Goal: Obtain resource: Download file/media

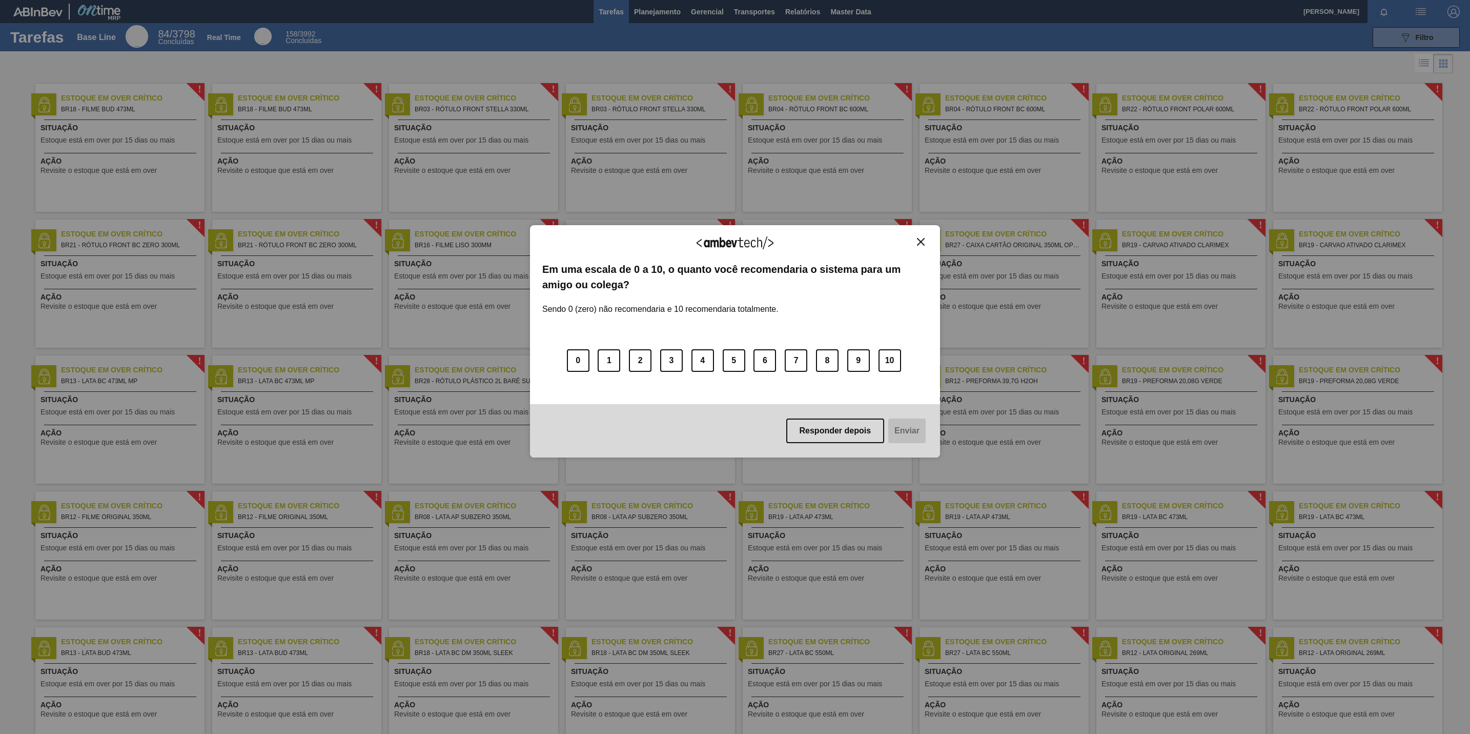
click at [923, 239] on img "Close" at bounding box center [921, 242] width 8 height 8
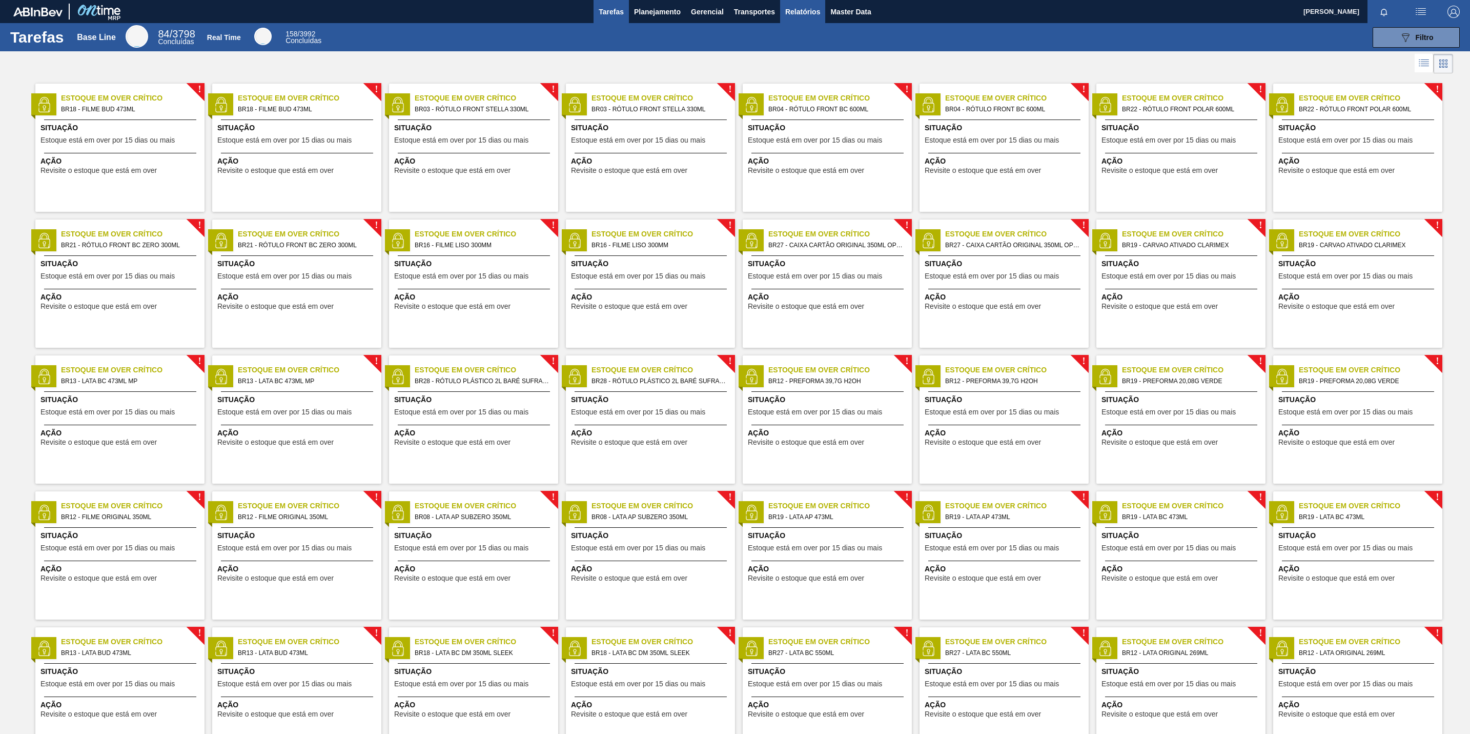
click at [812, 15] on span "Relatórios" at bounding box center [802, 12] width 35 height 12
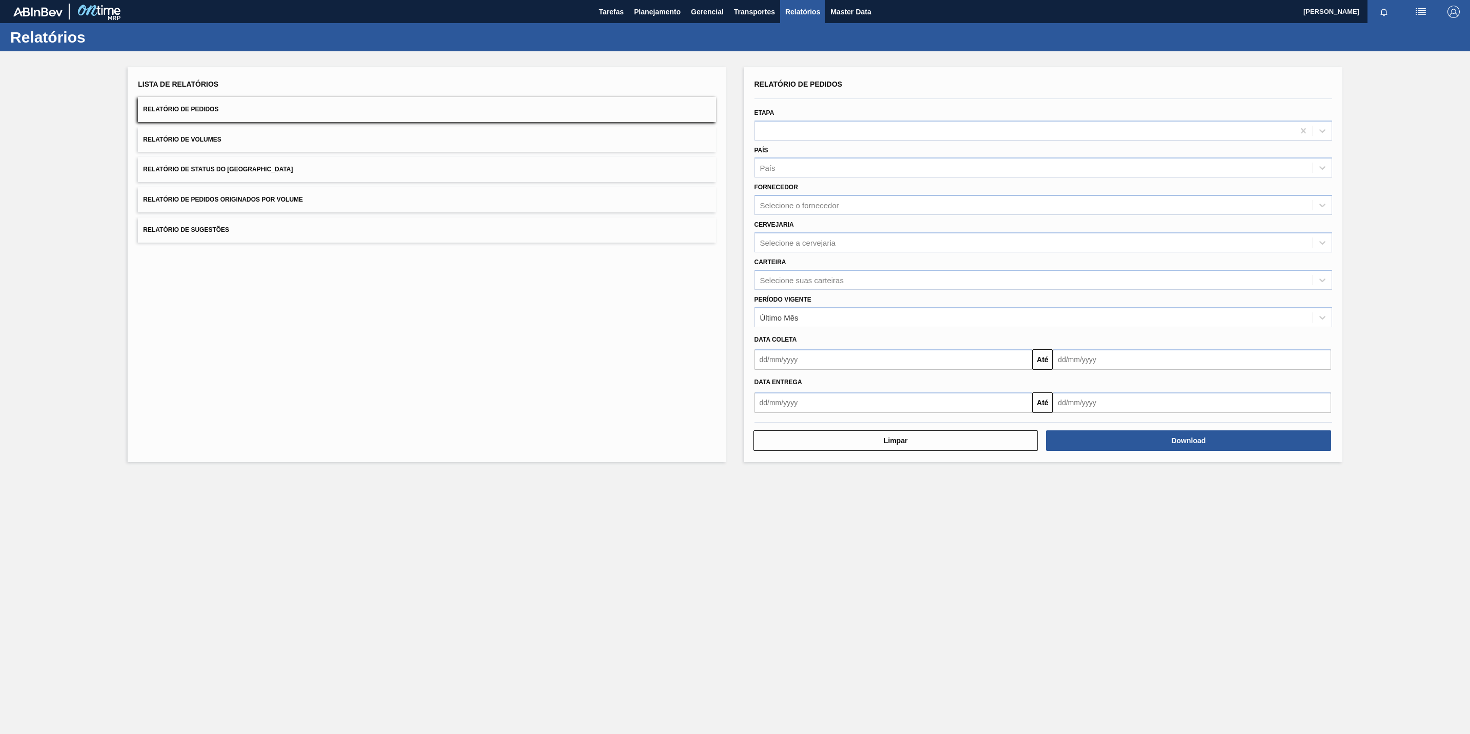
click at [812, 230] on div "Cervejaria Selecione a cervejaria" at bounding box center [1044, 234] width 578 height 35
click at [811, 234] on div "Selecione a cervejaria" at bounding box center [1044, 242] width 578 height 20
type input "18"
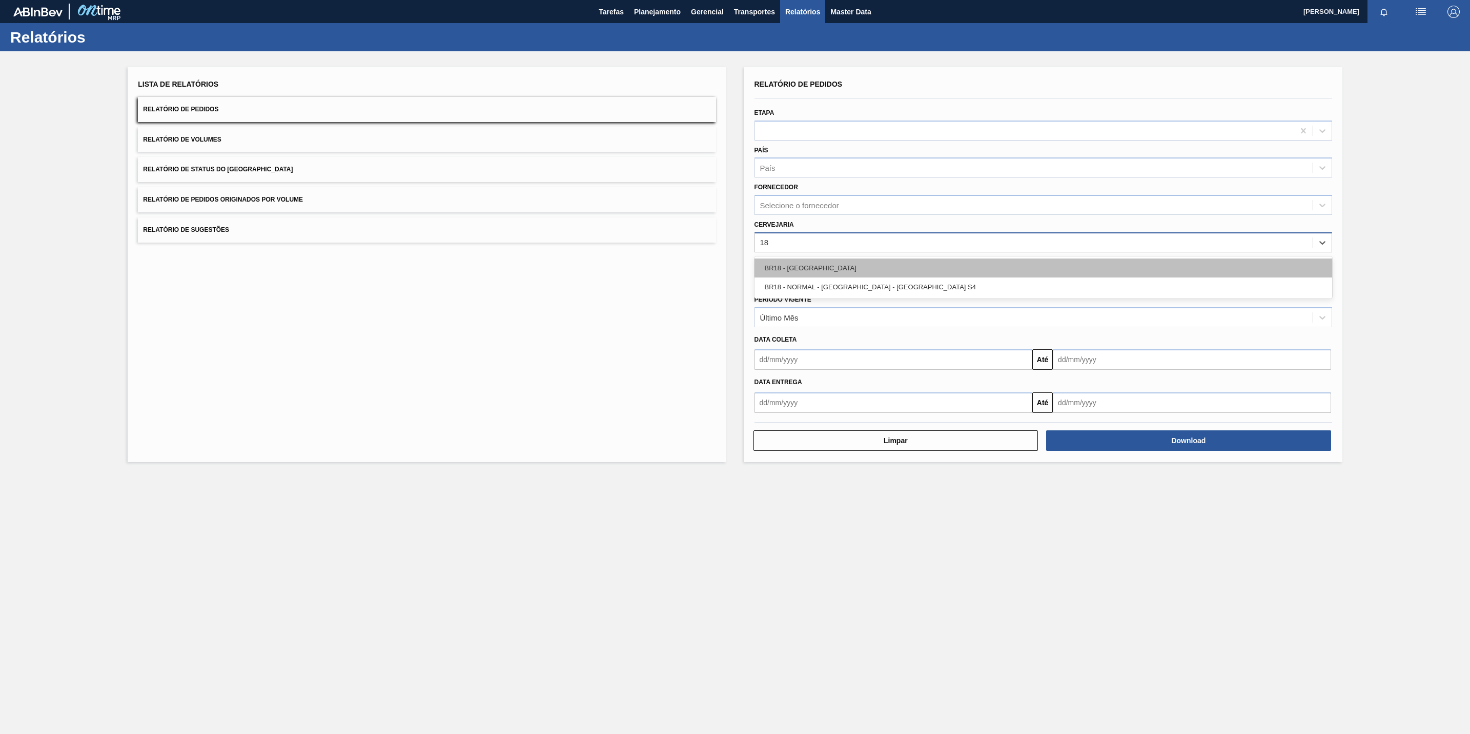
click at [811, 270] on div "BR18 - [GEOGRAPHIC_DATA]" at bounding box center [1044, 267] width 578 height 19
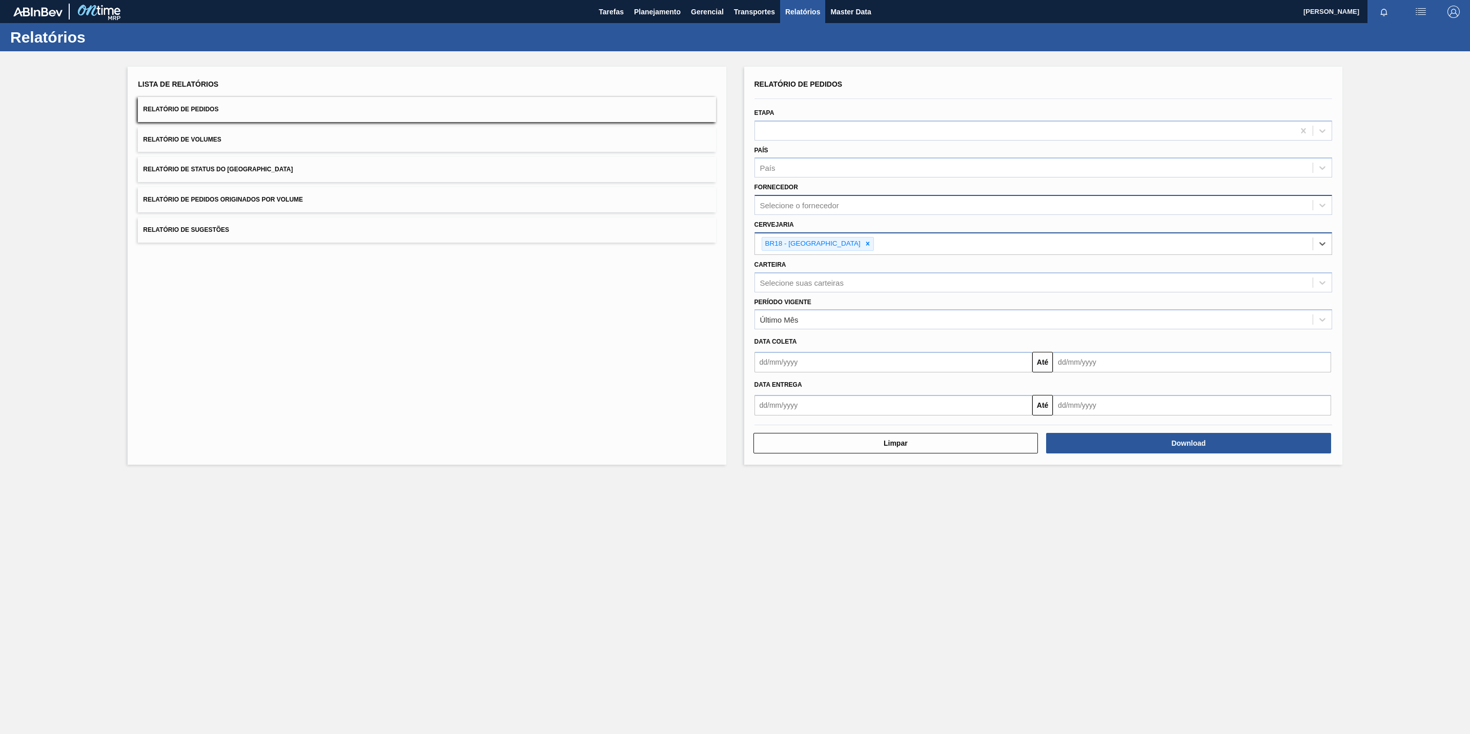
drag, startPoint x: 828, startPoint y: 189, endPoint x: 826, endPoint y: 194, distance: 5.5
click at [828, 189] on div "Fornecedor Selecione o fornecedor" at bounding box center [1044, 197] width 578 height 35
click at [823, 198] on div "Selecione o fornecedor" at bounding box center [1034, 205] width 558 height 15
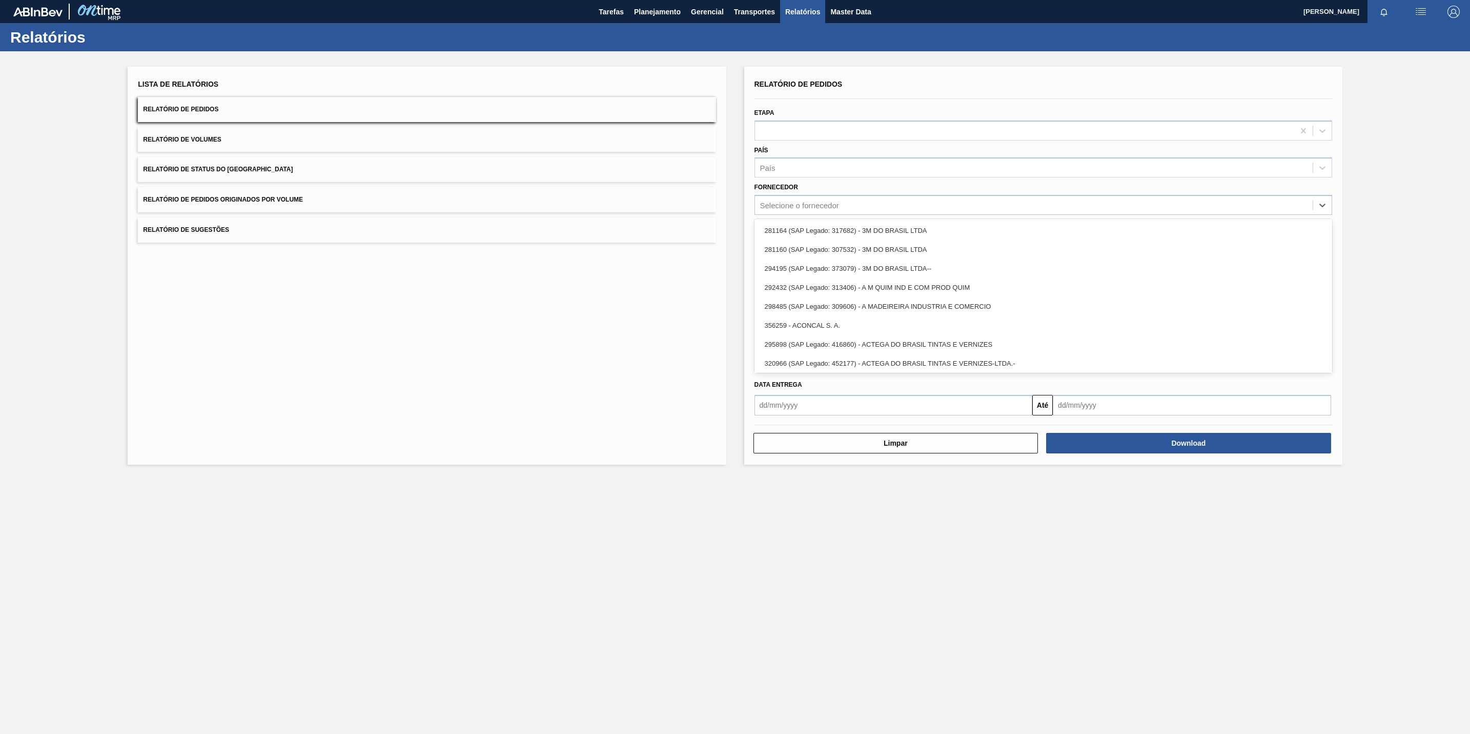
paste input "320622"
type input "320622"
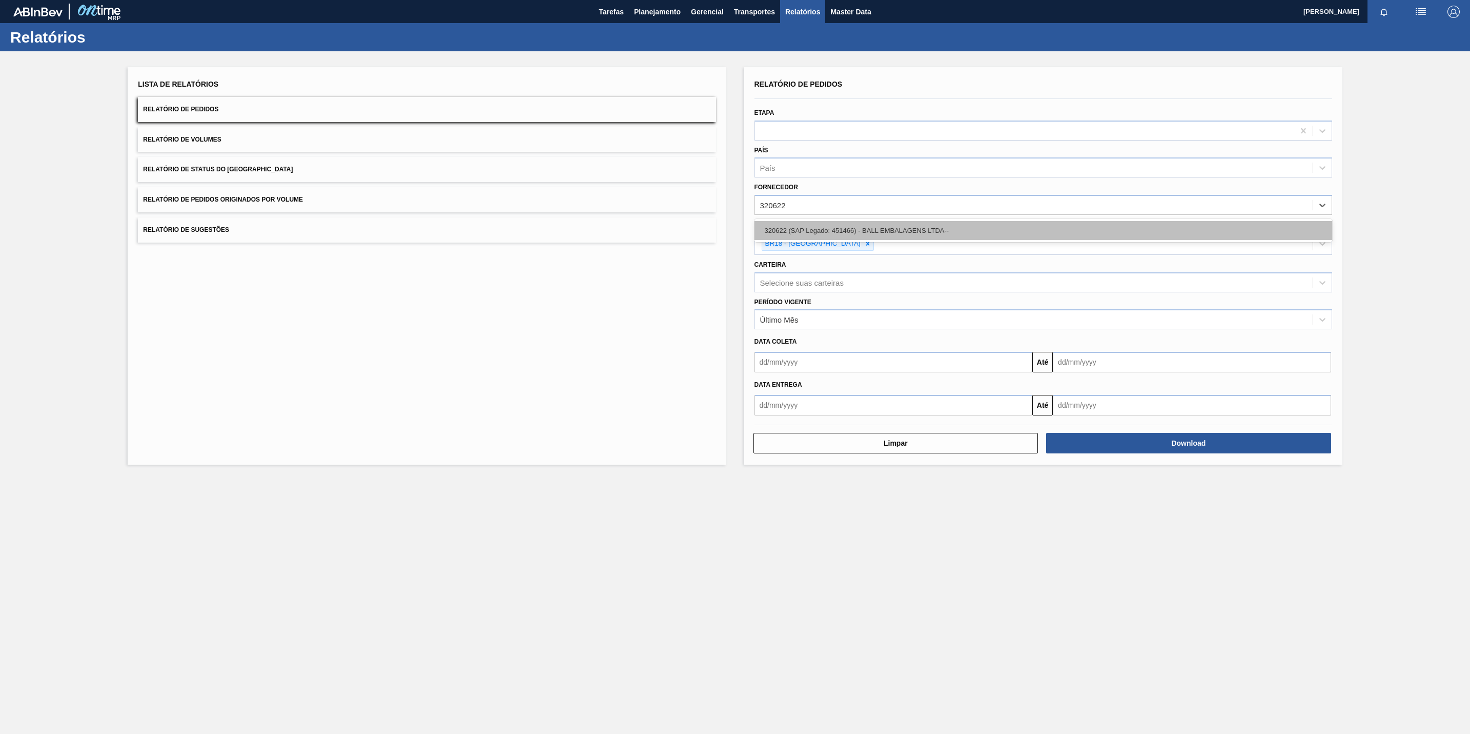
click at [915, 230] on div "320622 (SAP Legado: 451466) - BALL EMBALAGENS LTDA--" at bounding box center [1044, 230] width 578 height 19
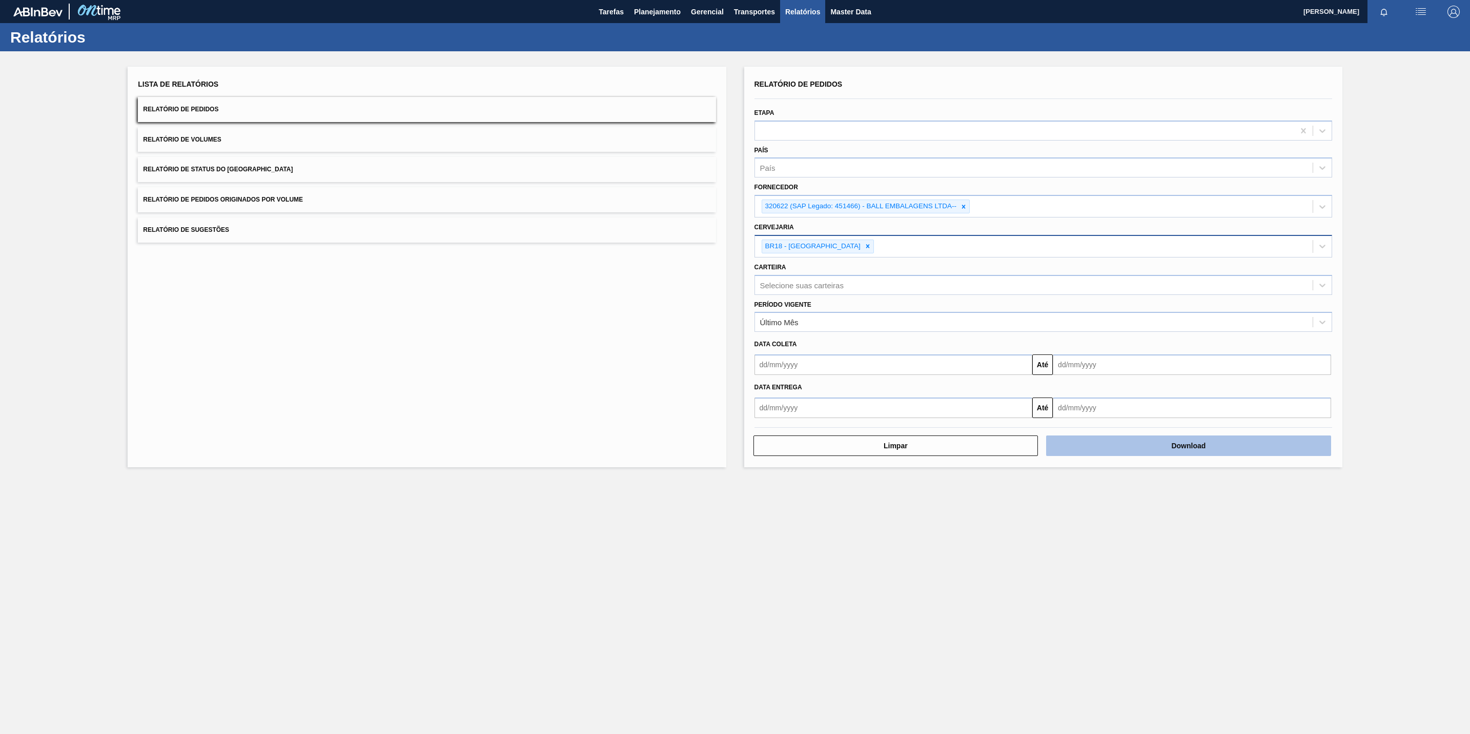
click at [1075, 443] on button "Download" at bounding box center [1188, 445] width 285 height 21
